Goal: Transaction & Acquisition: Purchase product/service

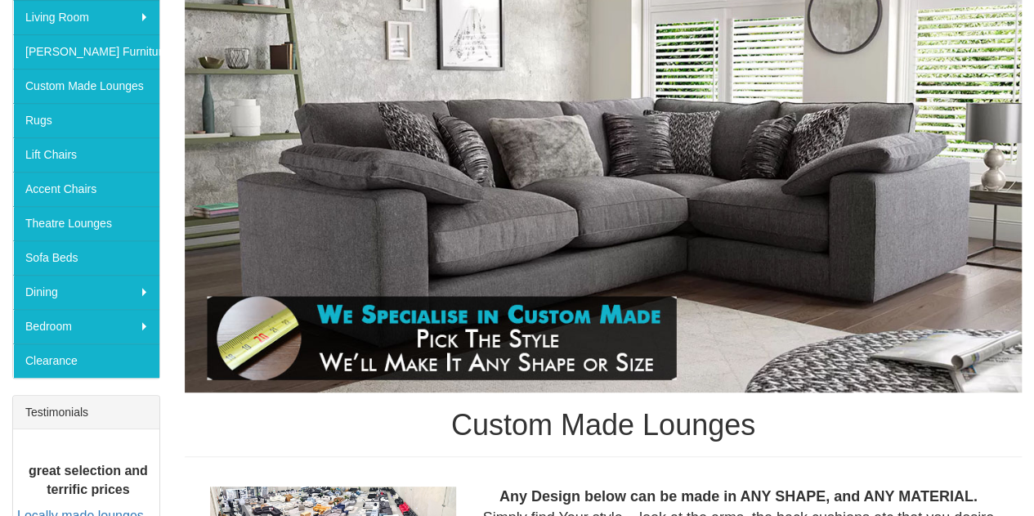
scroll to position [262, 0]
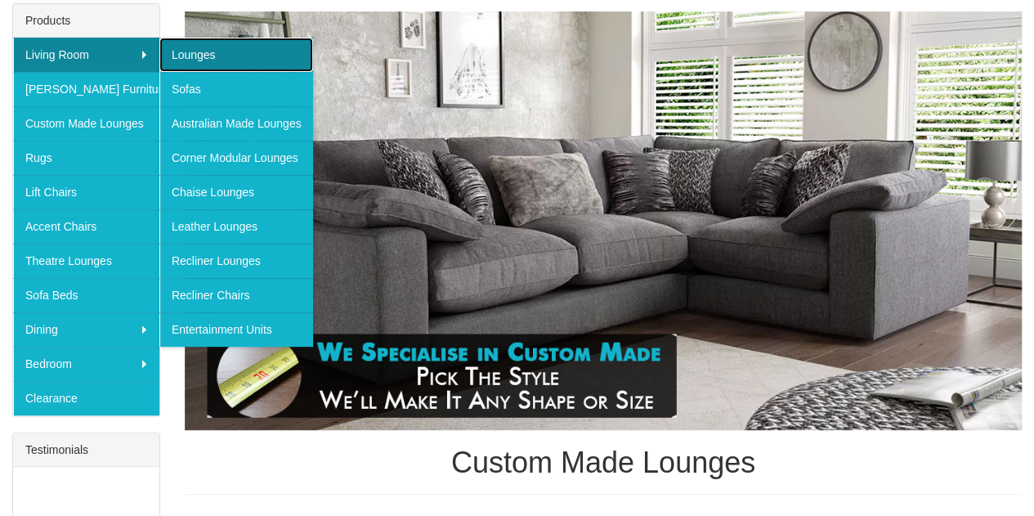
click at [196, 50] on link "Lounges" at bounding box center [236, 55] width 154 height 34
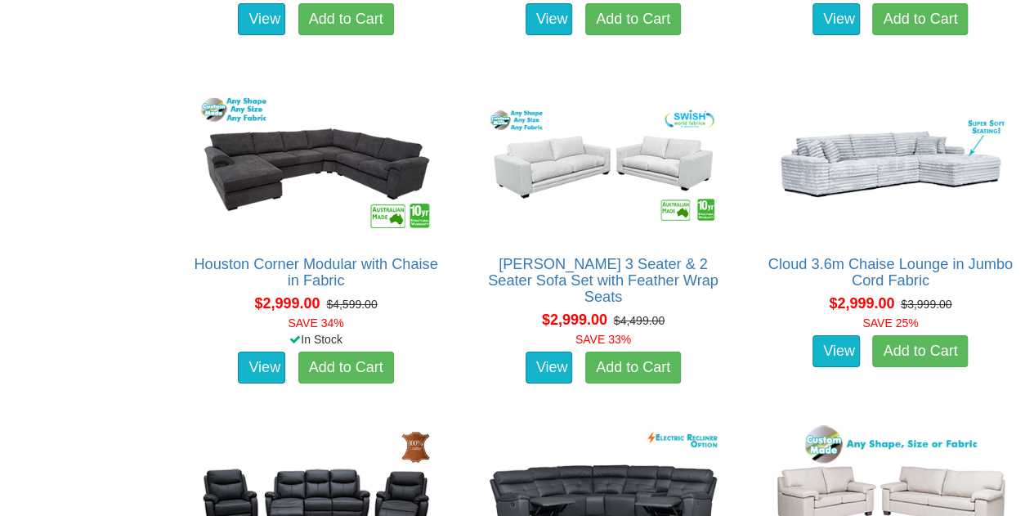
scroll to position [5886, 0]
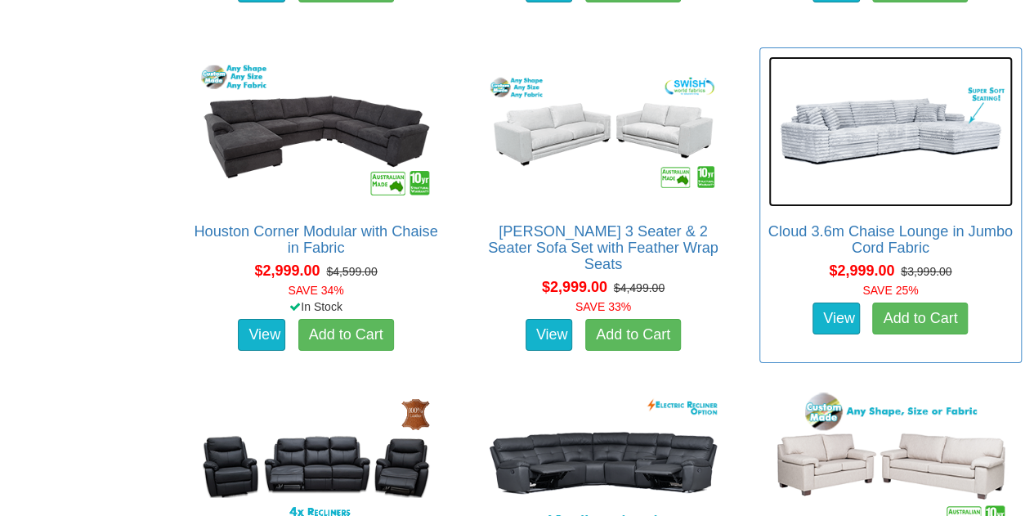
click at [916, 90] on img at bounding box center [890, 131] width 244 height 150
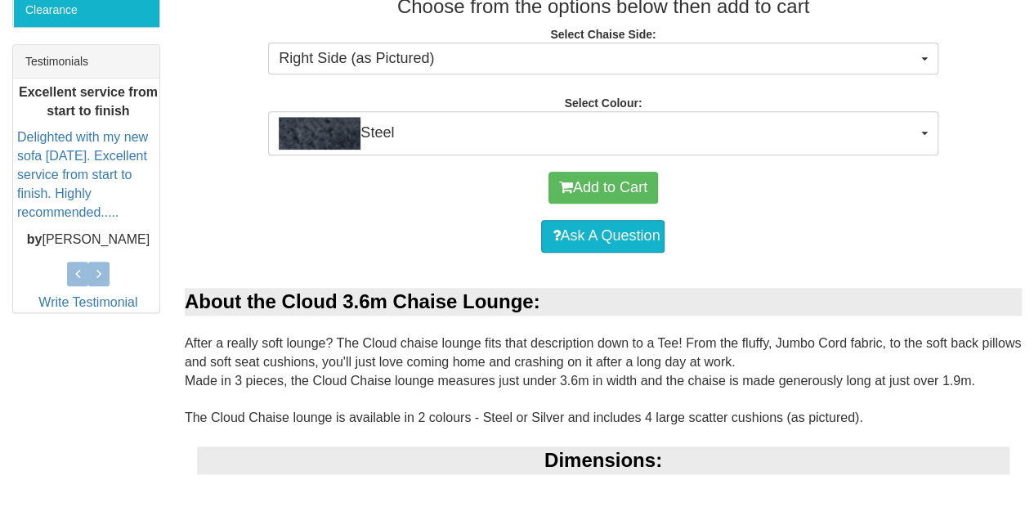
scroll to position [654, 0]
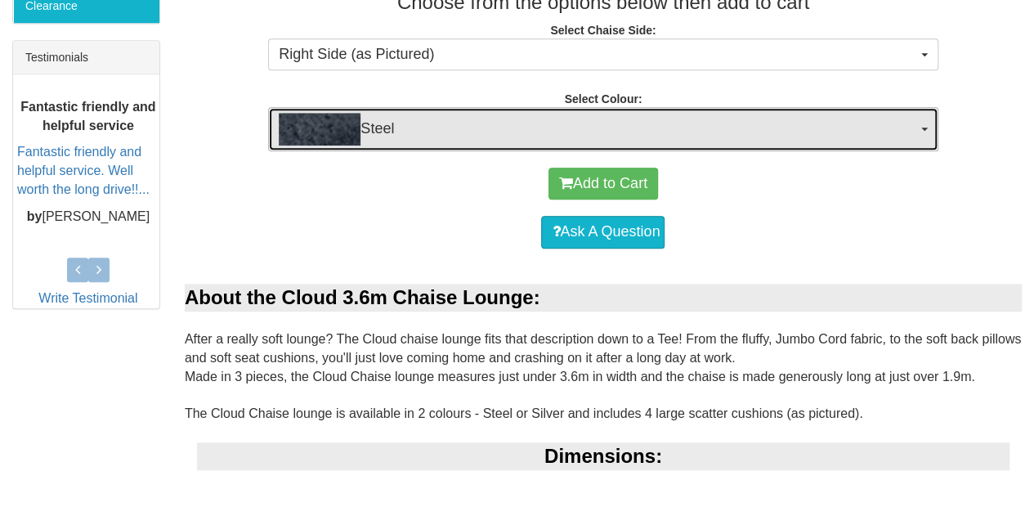
click at [320, 125] on img "button" at bounding box center [320, 129] width 82 height 33
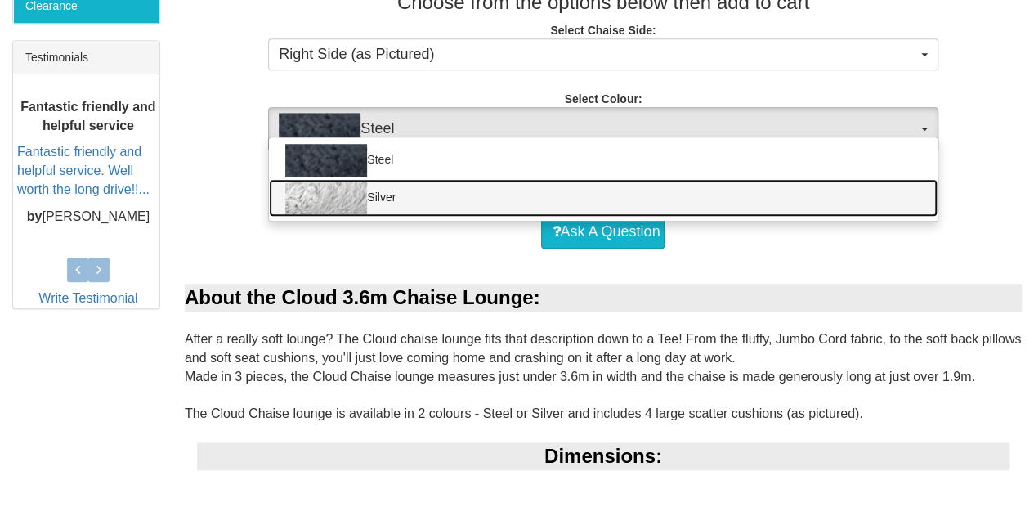
click at [319, 190] on img at bounding box center [326, 197] width 82 height 33
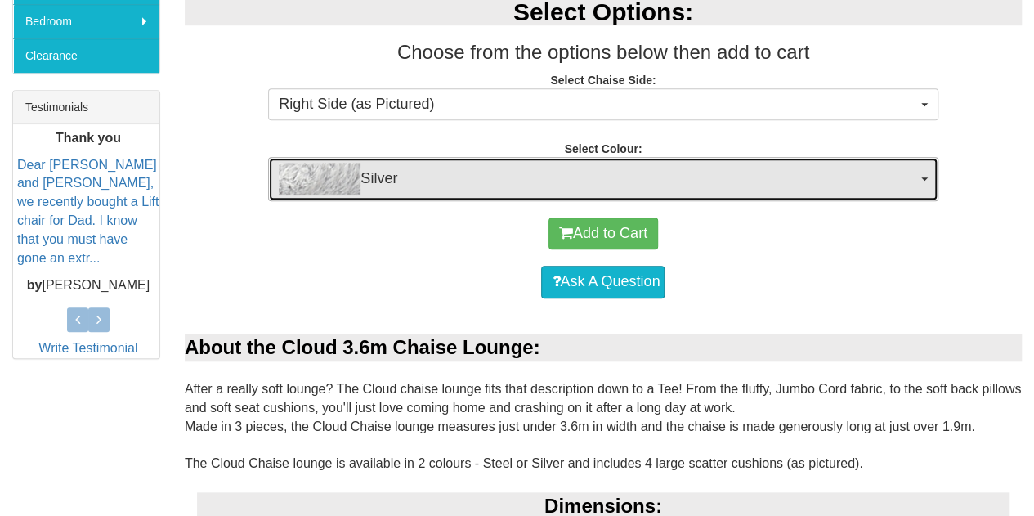
scroll to position [620, 0]
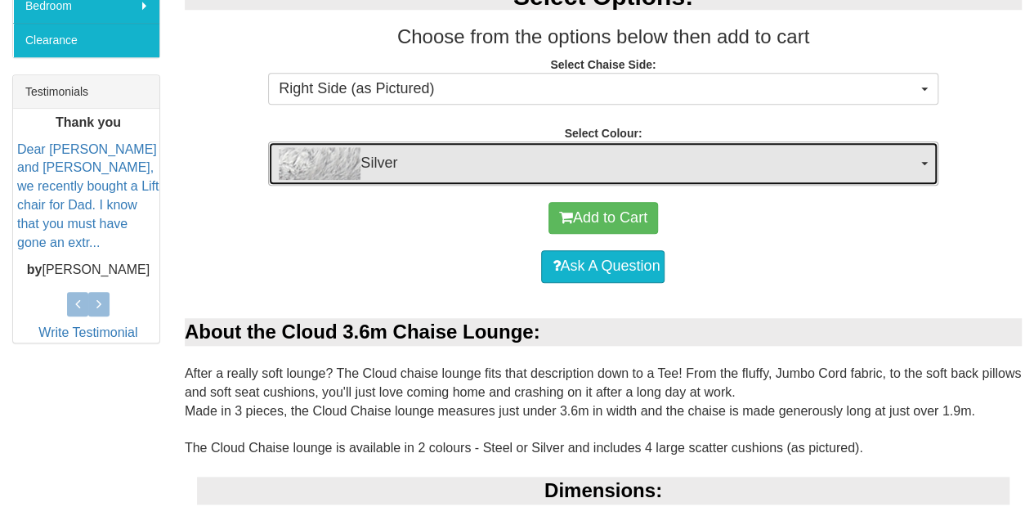
click at [364, 172] on span "Silver" at bounding box center [598, 163] width 638 height 33
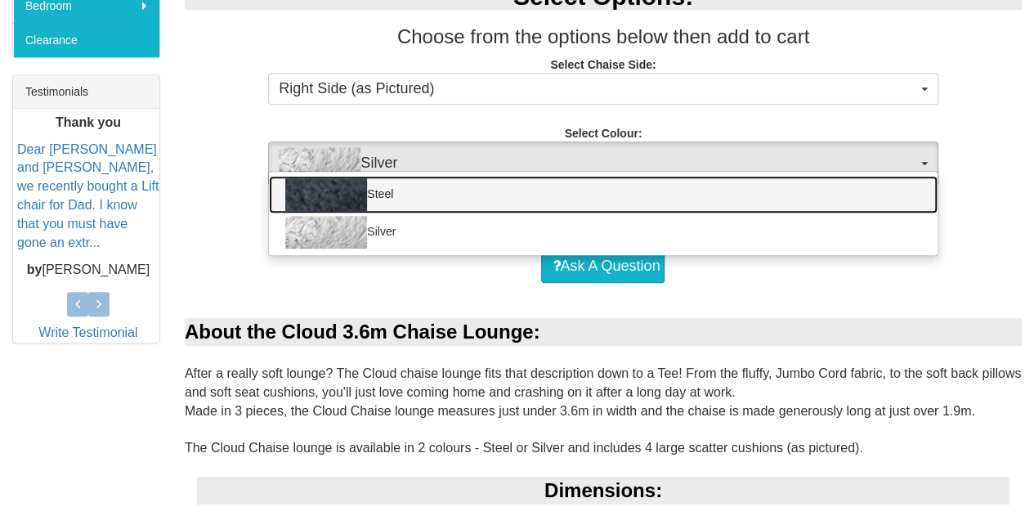
click at [316, 201] on img at bounding box center [326, 194] width 82 height 33
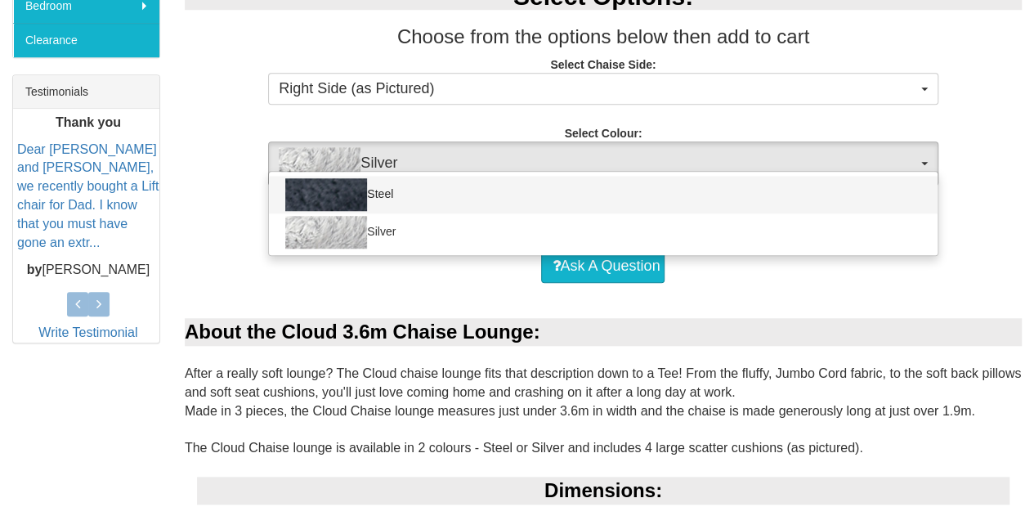
select select "642"
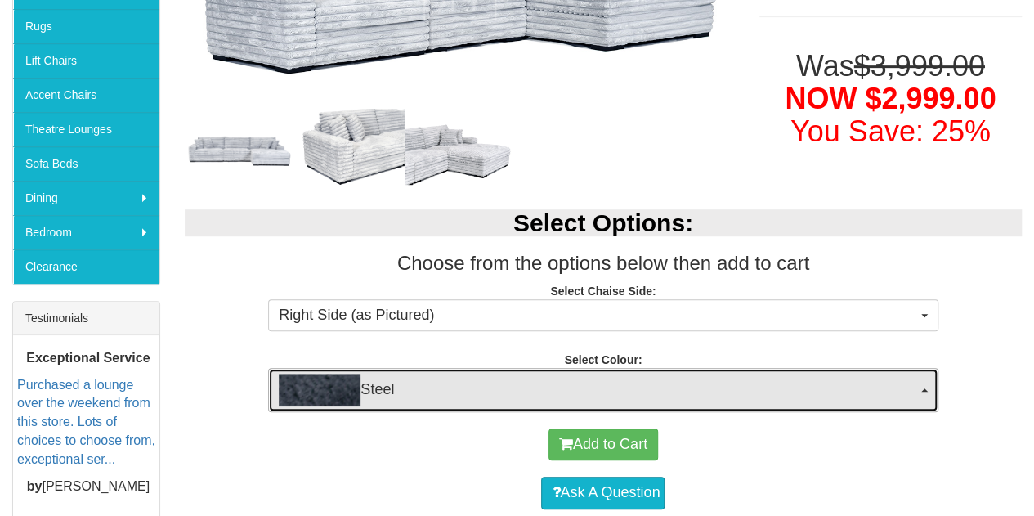
scroll to position [0, 0]
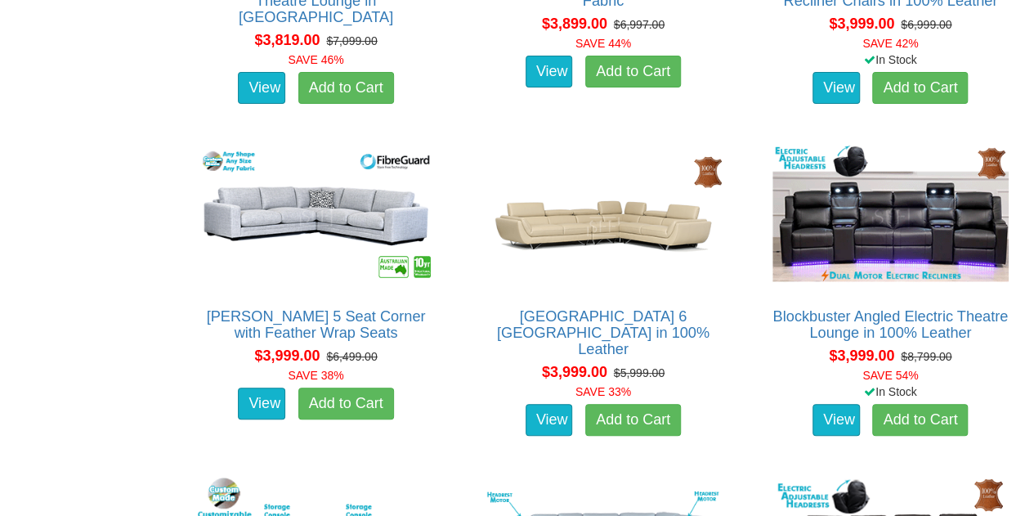
scroll to position [9483, 0]
